Goal: Book appointment/travel/reservation

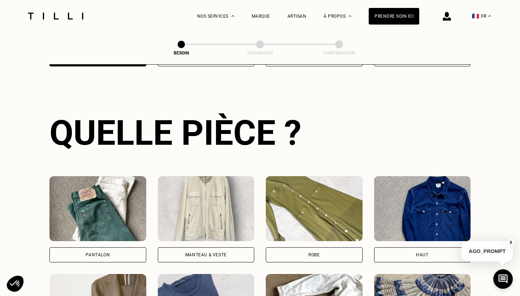
scroll to position [235, 0]
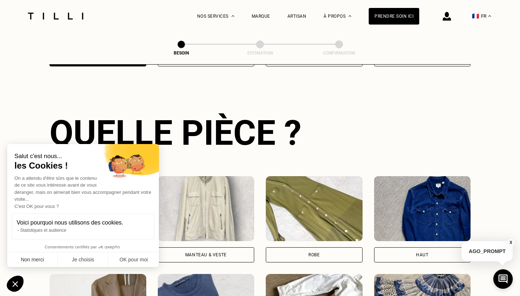
click at [48, 260] on button "Non merci" at bounding box center [32, 259] width 51 height 15
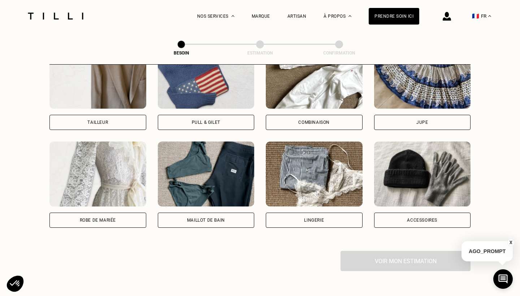
scroll to position [468, 0]
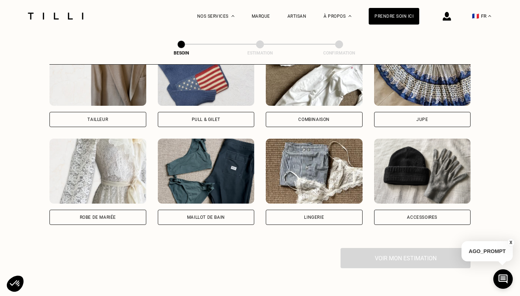
click at [123, 210] on div "Robe de mariée" at bounding box center [97, 217] width 97 height 15
select select "FR"
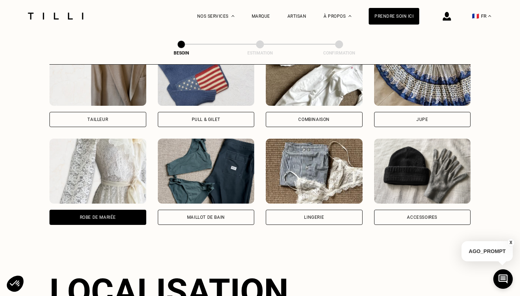
scroll to position [626, 0]
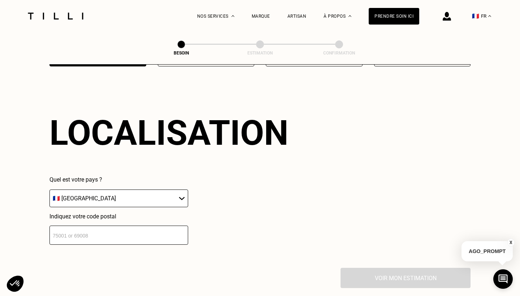
click at [95, 227] on input "number" at bounding box center [118, 234] width 139 height 19
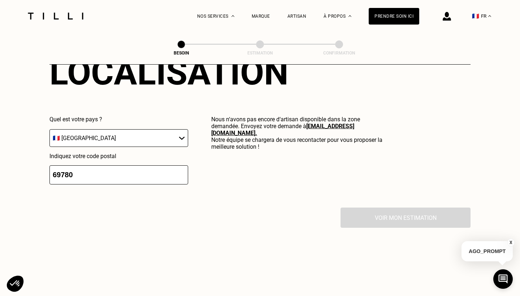
scroll to position [673, 0]
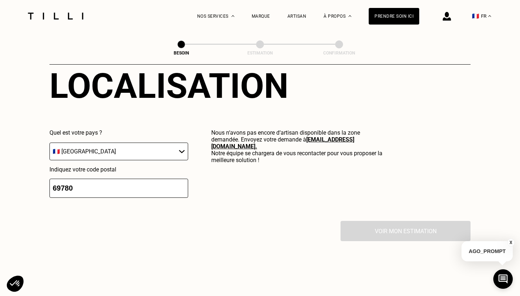
click at [77, 184] on input "69780" at bounding box center [118, 188] width 139 height 19
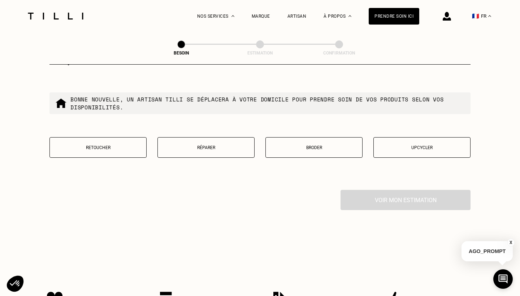
scroll to position [885, 0]
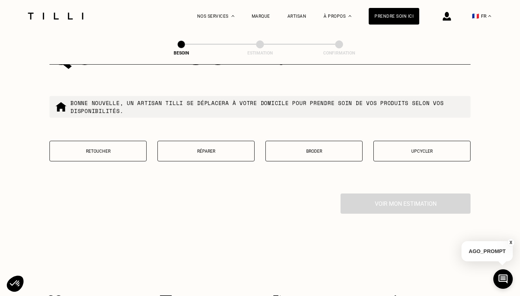
type input "69800"
click at [111, 154] on button "Retoucher" at bounding box center [97, 151] width 97 height 21
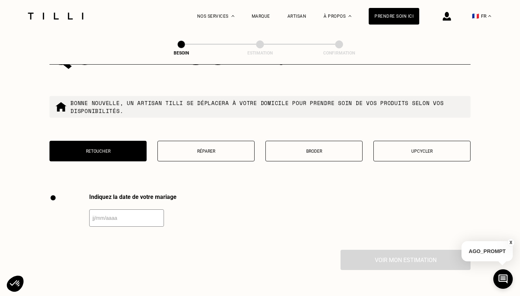
scroll to position [991, 0]
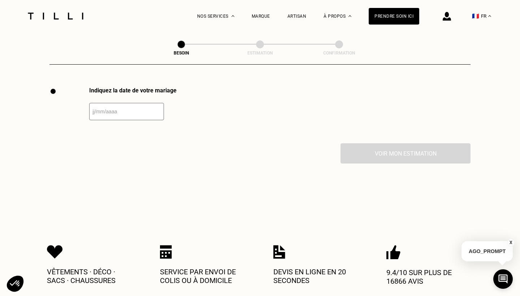
click at [91, 109] on input "text" at bounding box center [126, 111] width 75 height 17
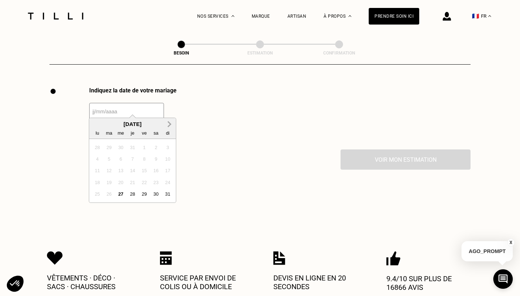
click at [171, 123] on button "Next Month" at bounding box center [169, 125] width 12 height 12
click at [96, 124] on span "Previous Month" at bounding box center [96, 124] width 0 height 9
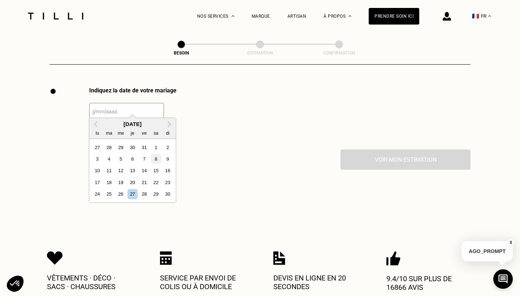
click at [159, 160] on div "8" at bounding box center [156, 159] width 10 height 10
type input "[DATE]"
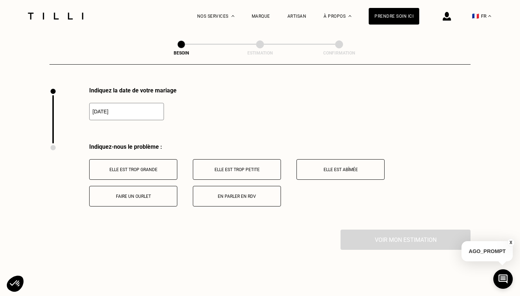
click at [132, 195] on button "Faire un ourlet" at bounding box center [133, 196] width 88 height 21
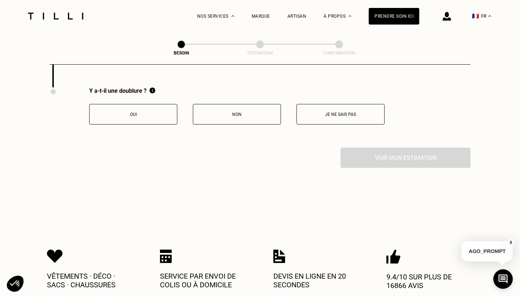
scroll to position [1134, 0]
click at [248, 111] on p "Non" at bounding box center [237, 113] width 80 height 5
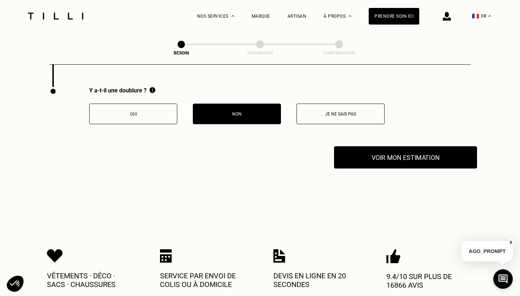
click at [371, 149] on button "Voir mon estimation" at bounding box center [405, 157] width 143 height 22
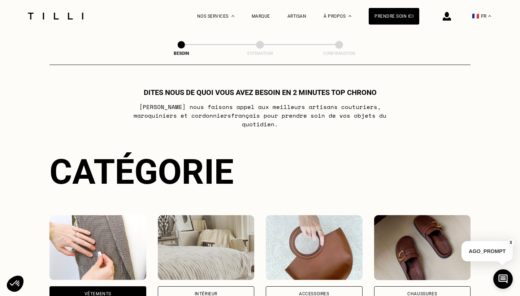
scroll to position [0, 0]
click at [341, 50] on link "Notre histoire" at bounding box center [345, 47] width 33 height 8
